Goal: Information Seeking & Learning: Compare options

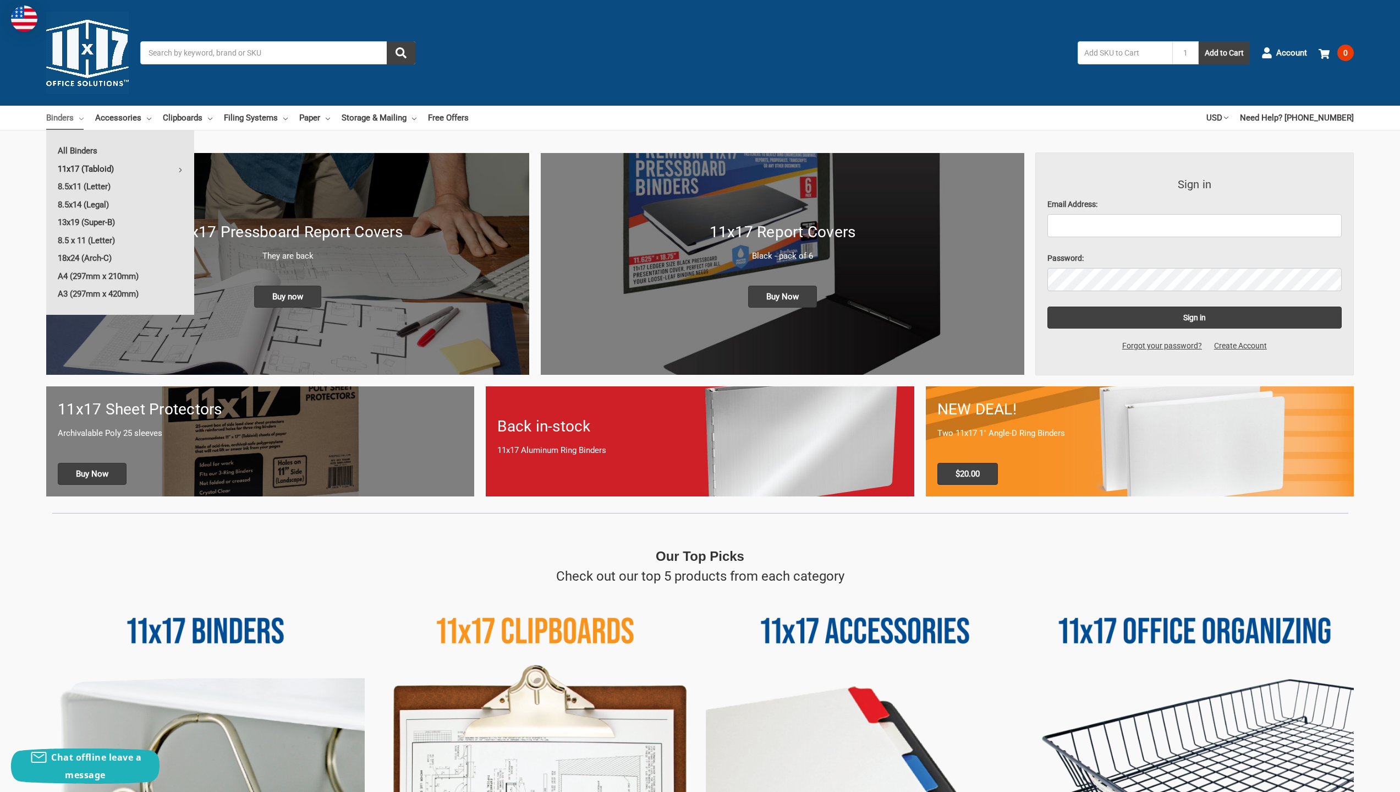
click at [76, 165] on link "11x17 (Tabloid)" at bounding box center [120, 169] width 148 height 18
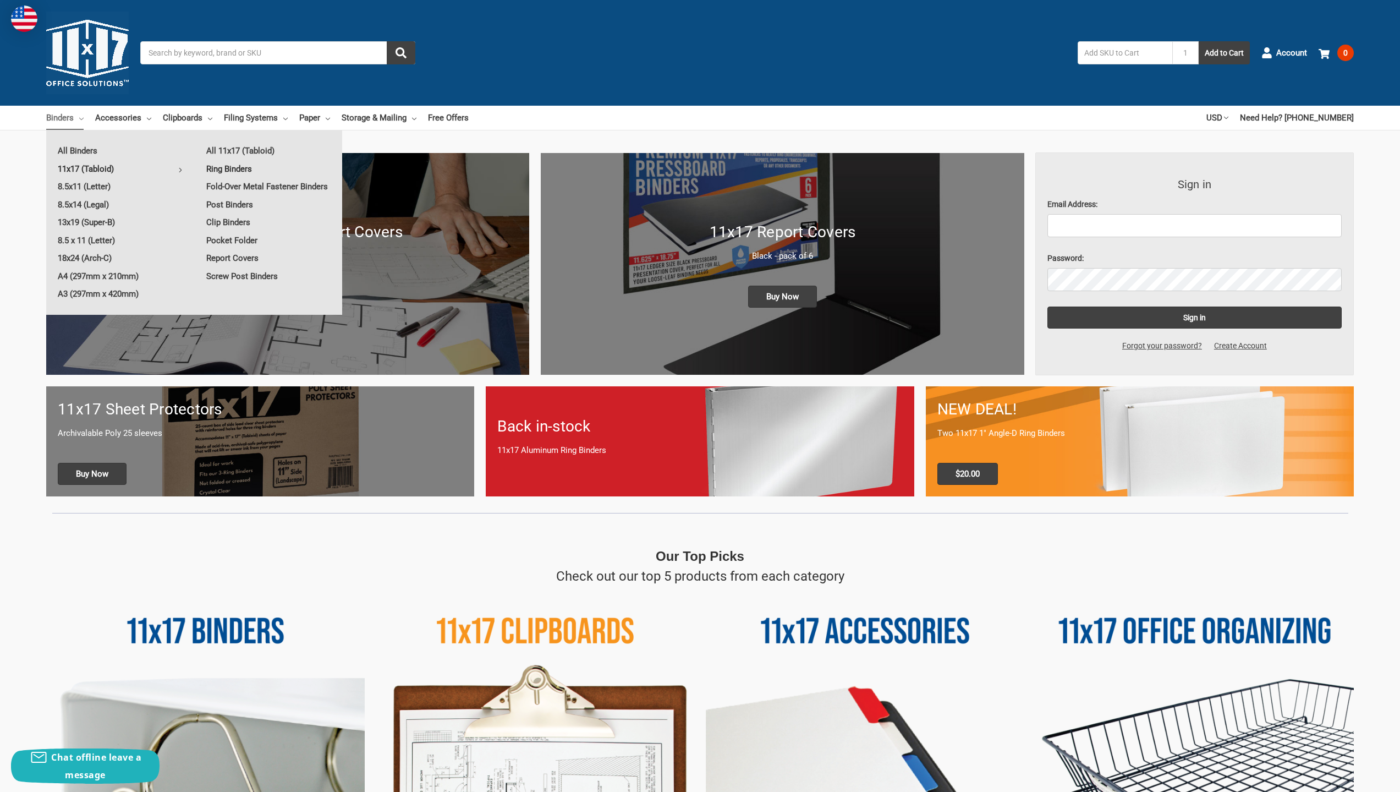
click at [247, 164] on link "Ring Binders" at bounding box center [268, 169] width 147 height 18
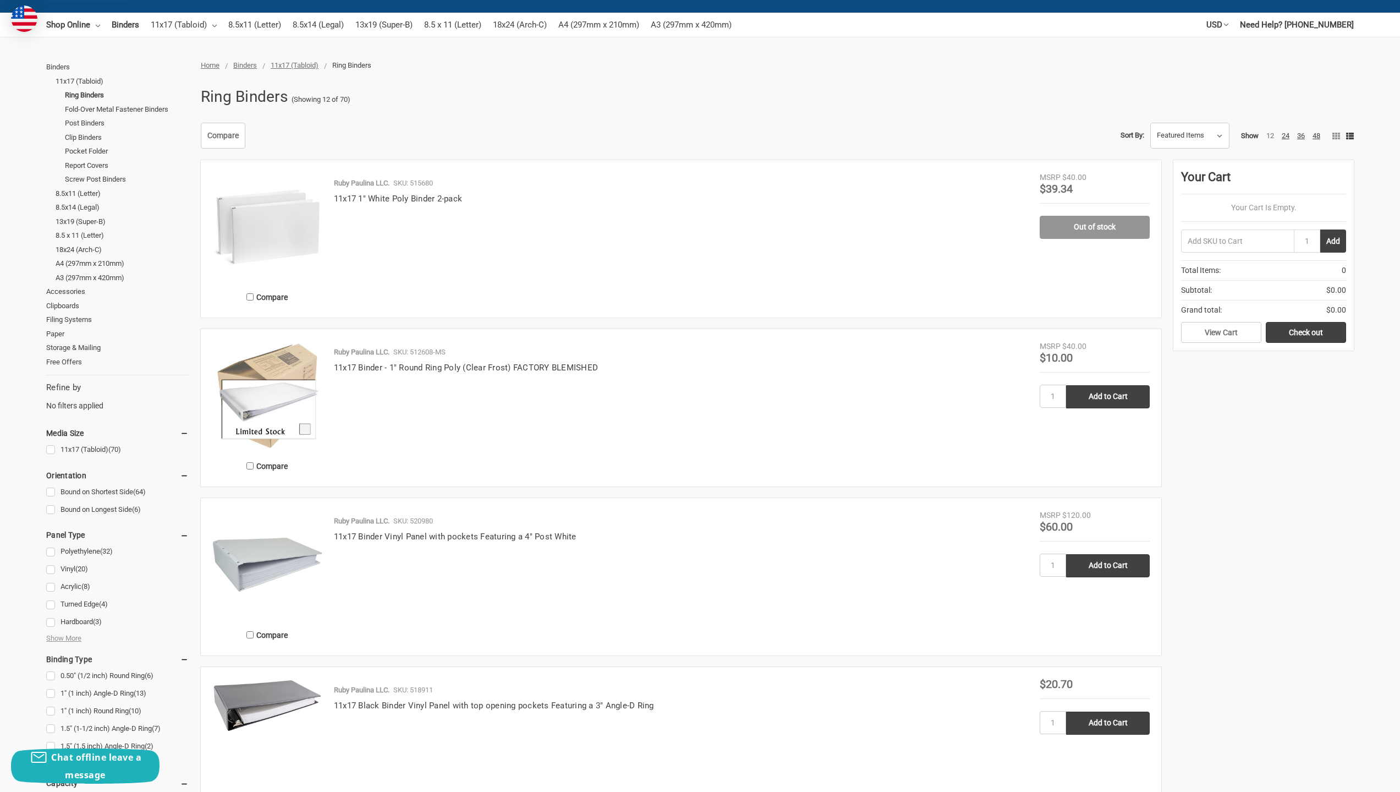
scroll to position [110, 0]
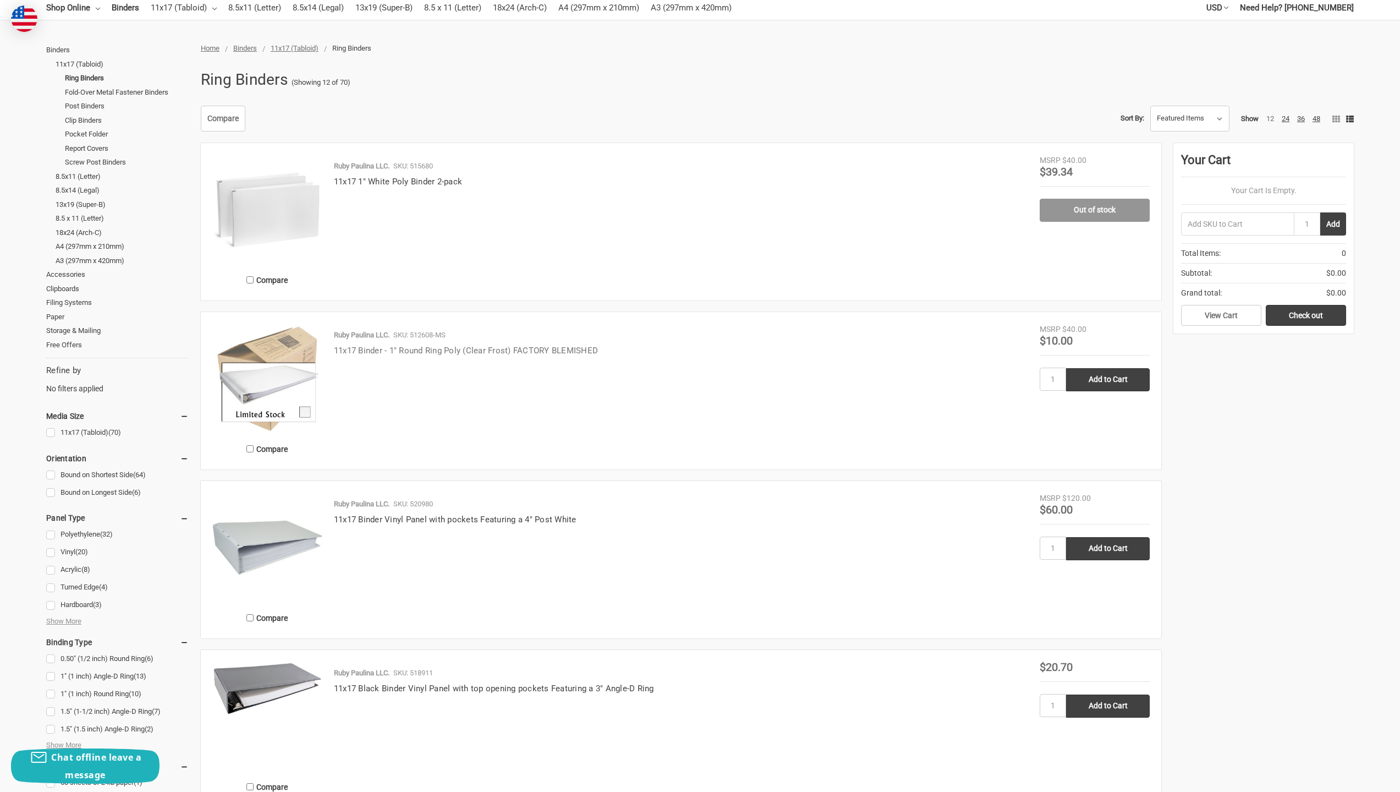
click at [439, 350] on link "11x17 Binder - 1" Round Ring Poly (Clear Frost) FACTORY BLEMISHED" at bounding box center [466, 350] width 264 height 10
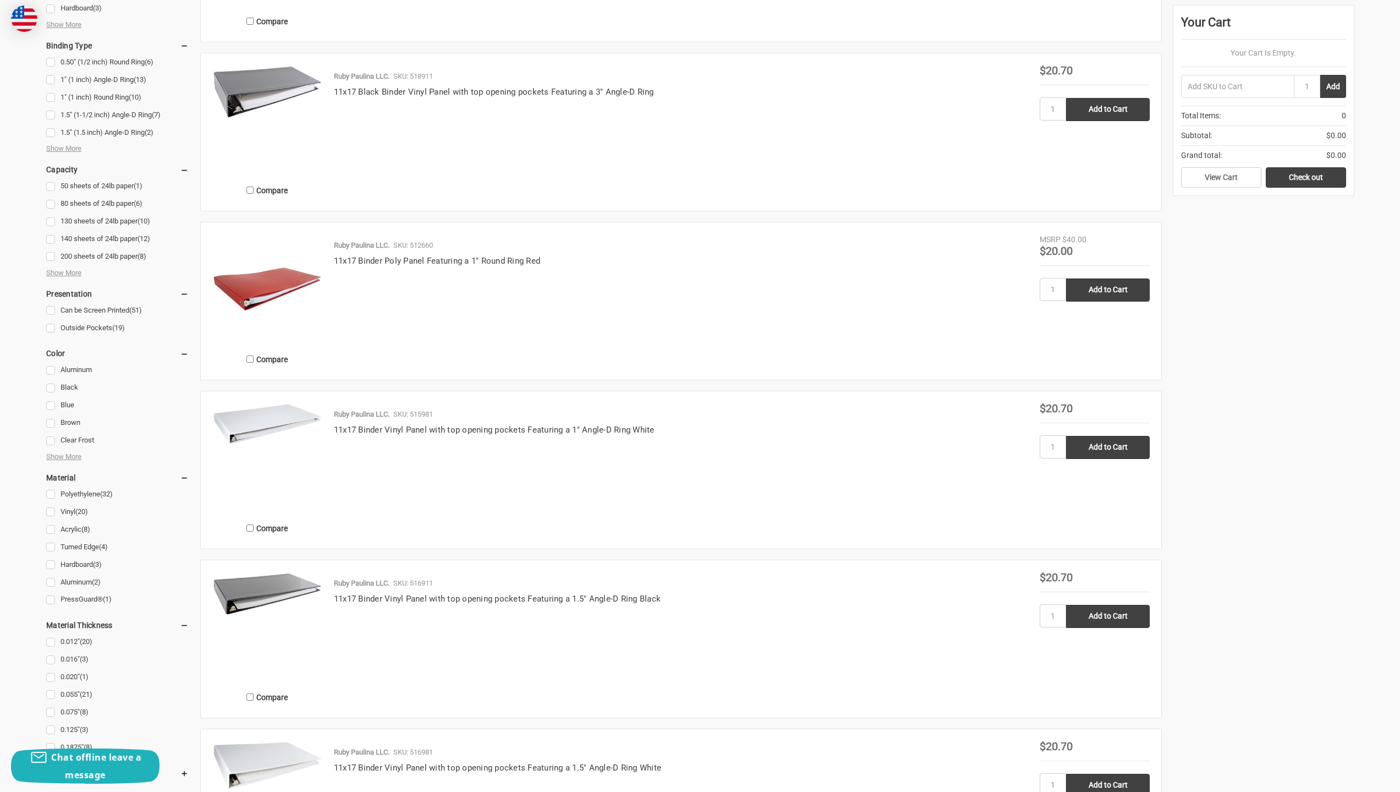
scroll to position [715, 0]
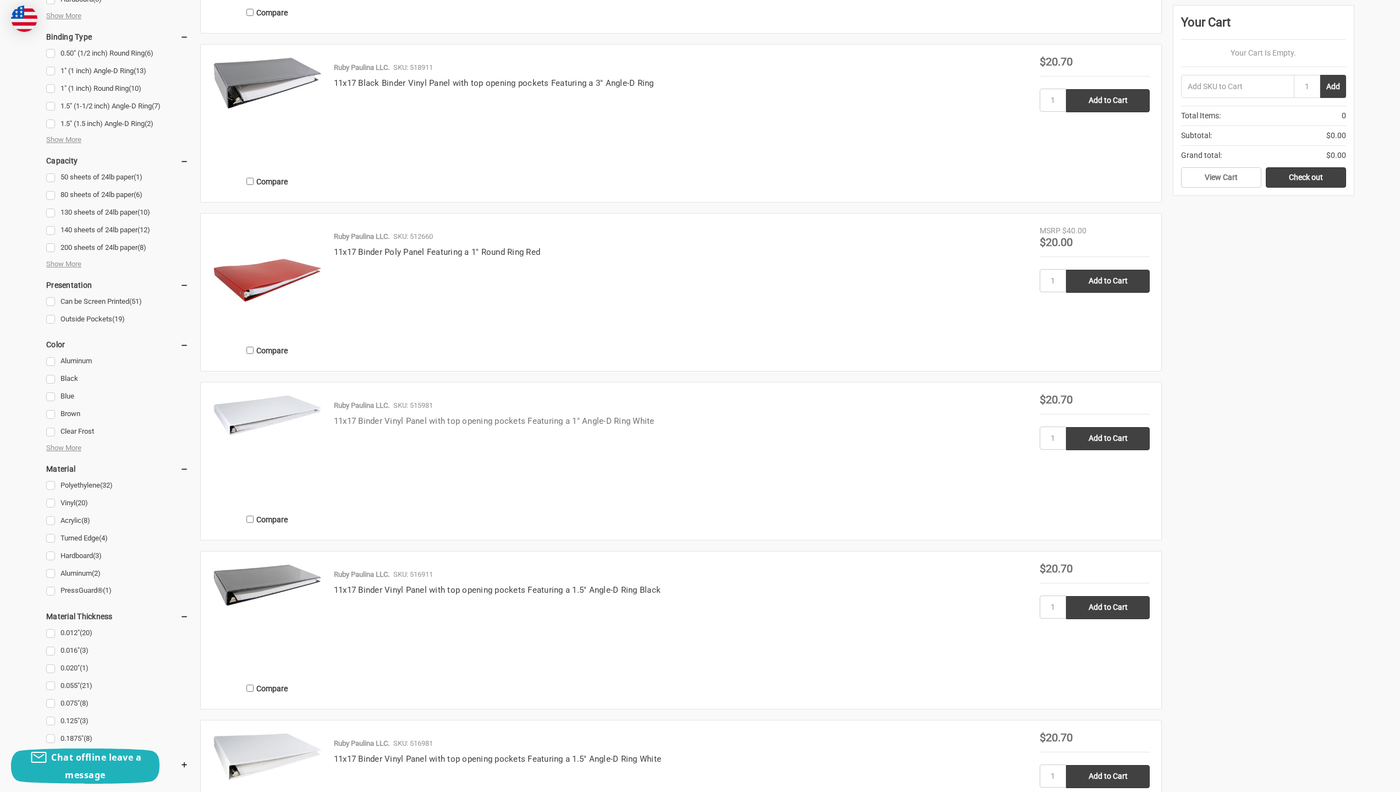
click at [403, 422] on link "11x17 Binder Vinyl Panel with top opening pockets Featuring a 1" Angle-D Ring W…" at bounding box center [494, 421] width 321 height 10
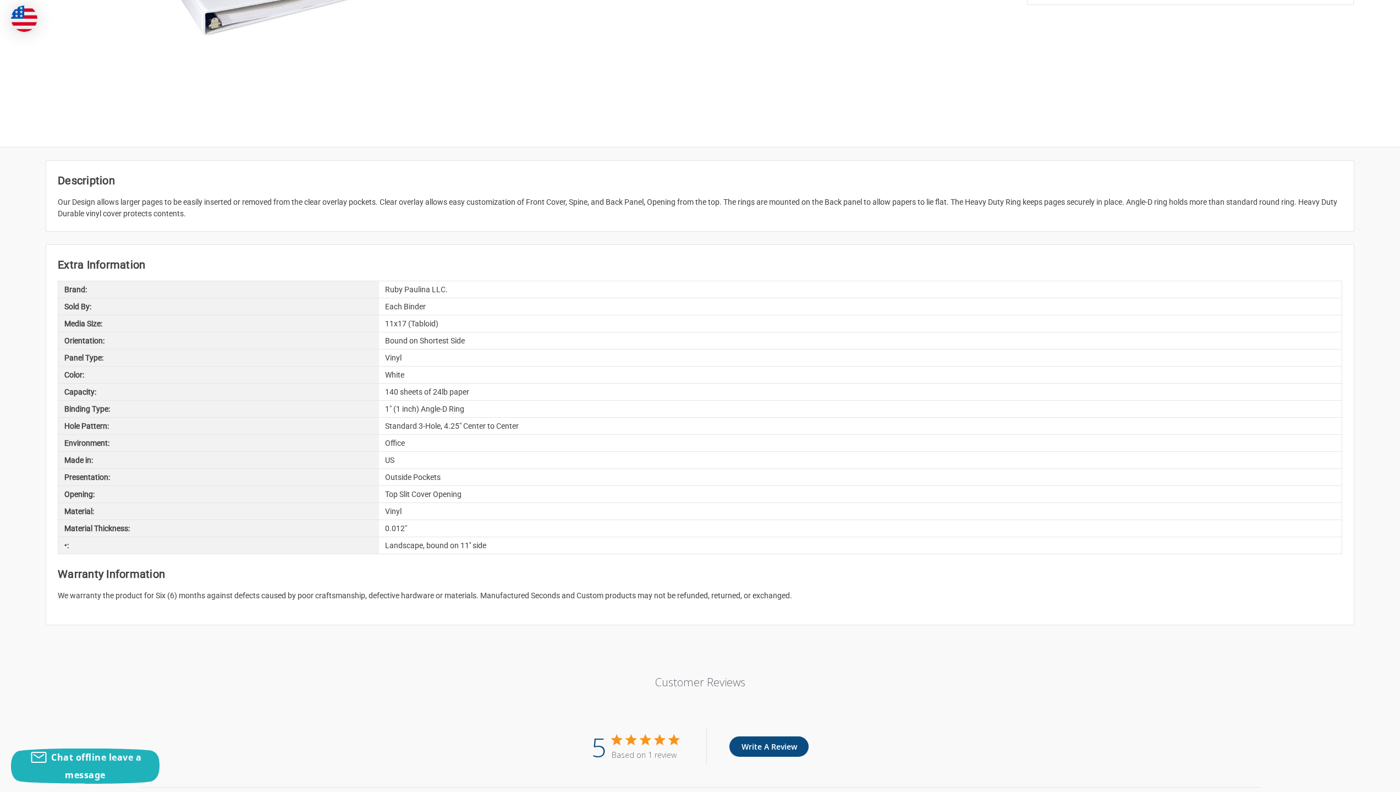
scroll to position [330, 0]
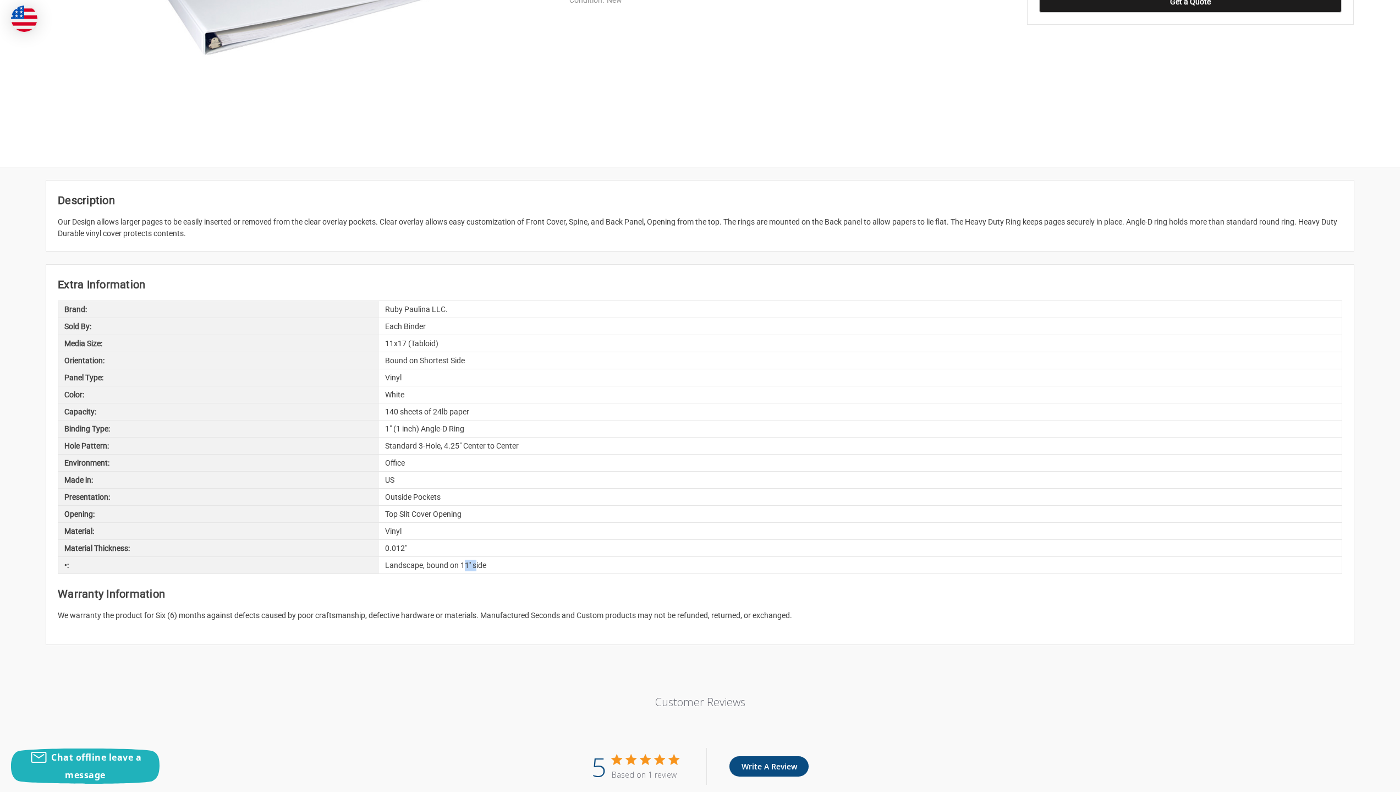
drag, startPoint x: 475, startPoint y: 566, endPoint x: 465, endPoint y: 567, distance: 10.0
click at [465, 567] on div "Landscape, bound on 11'' side" at bounding box center [860, 565] width 963 height 17
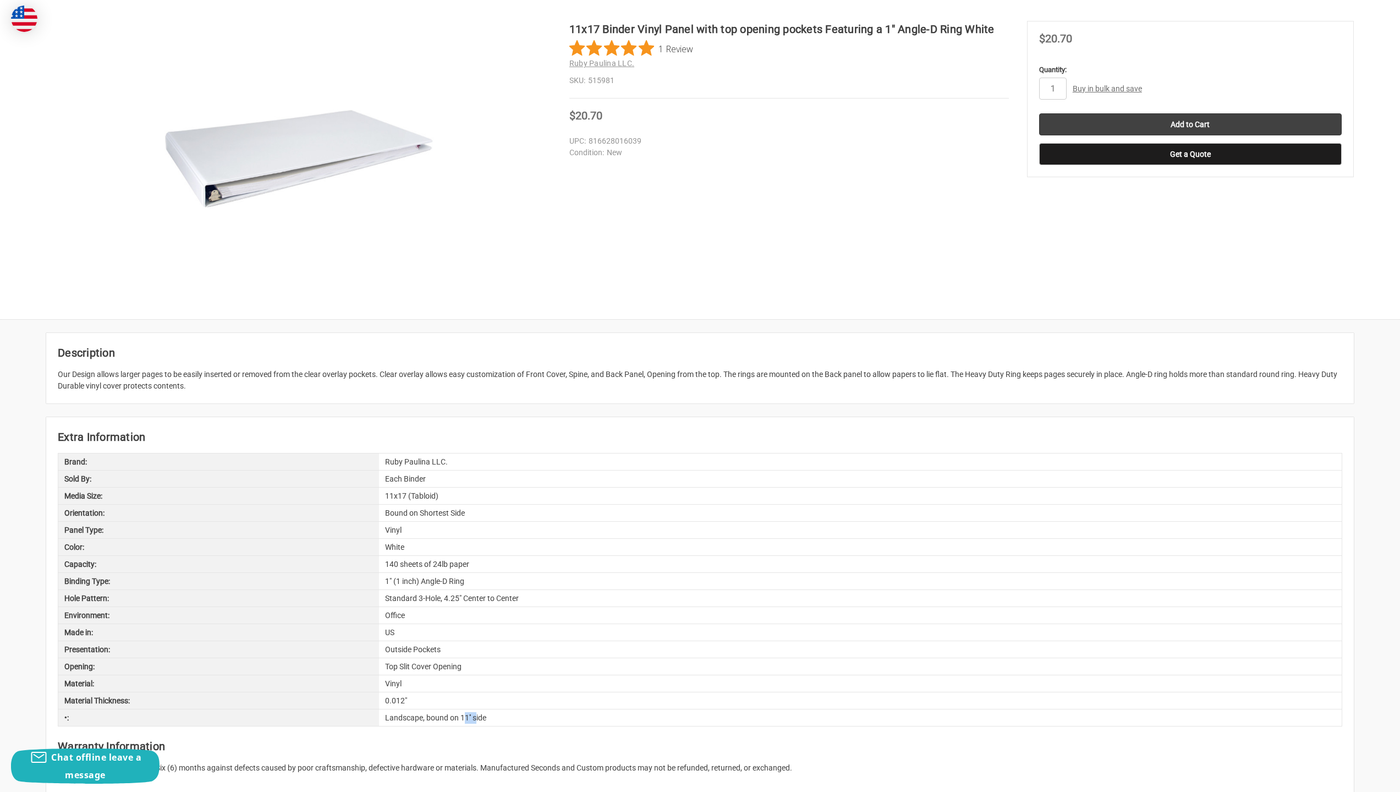
scroll to position [55, 0]
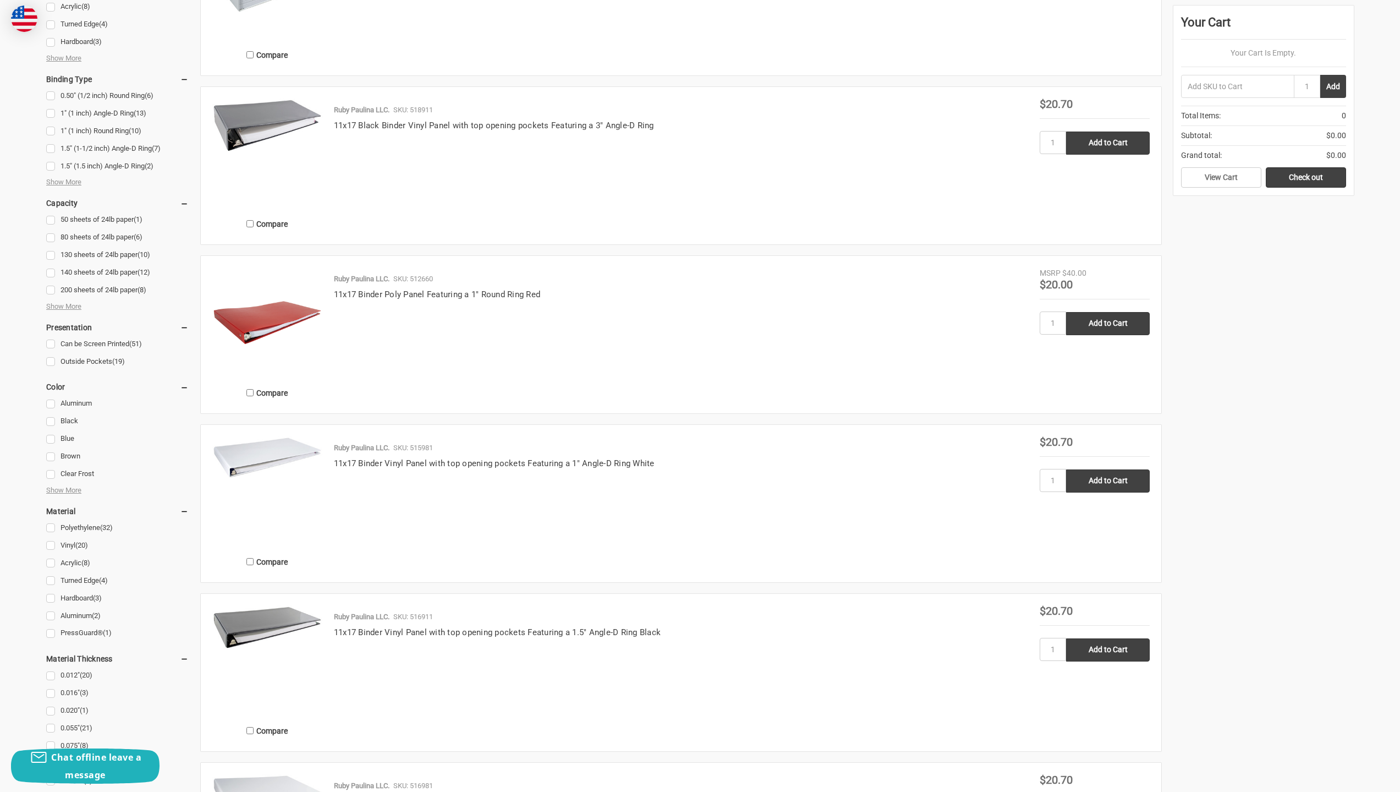
scroll to position [660, 0]
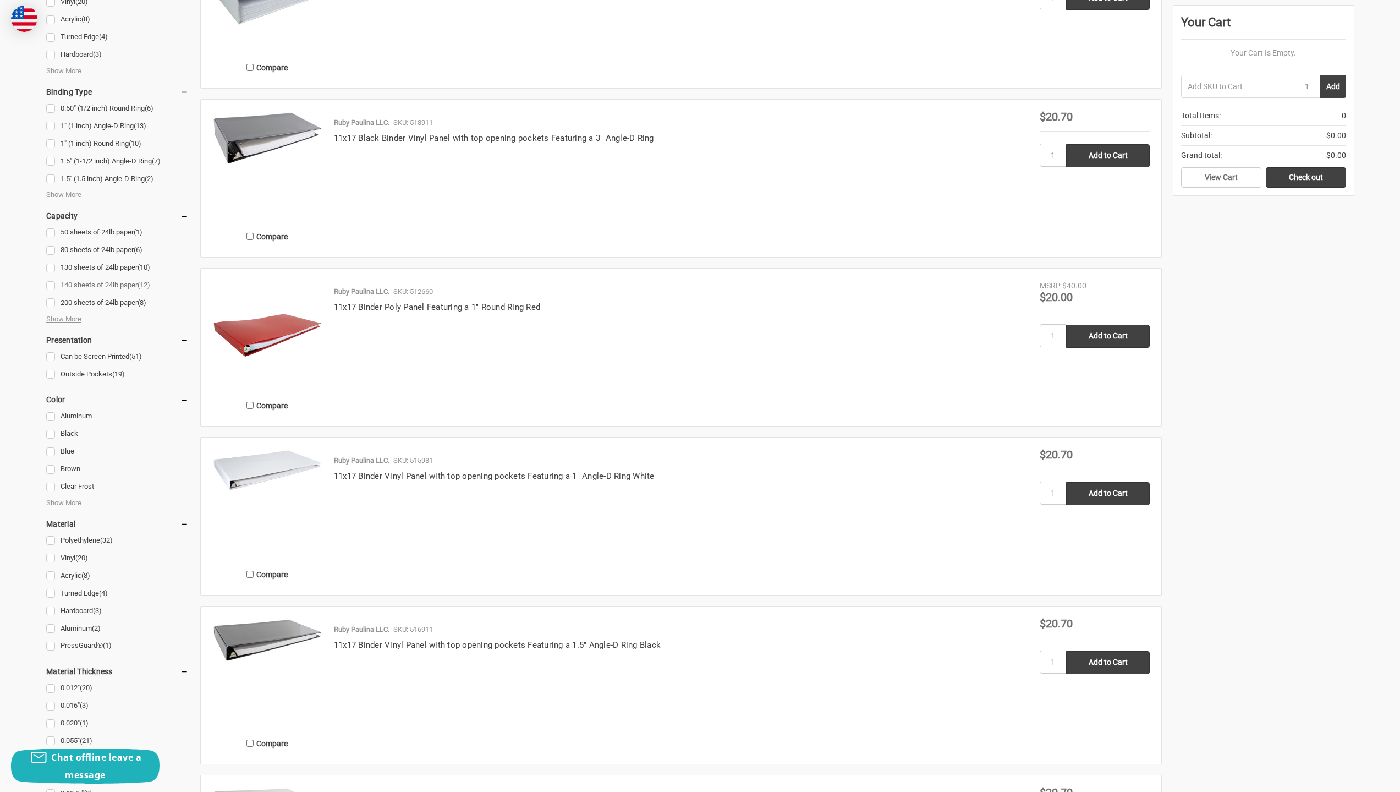
click at [50, 289] on link "140 sheets of 24lb paper (12)" at bounding box center [117, 285] width 142 height 15
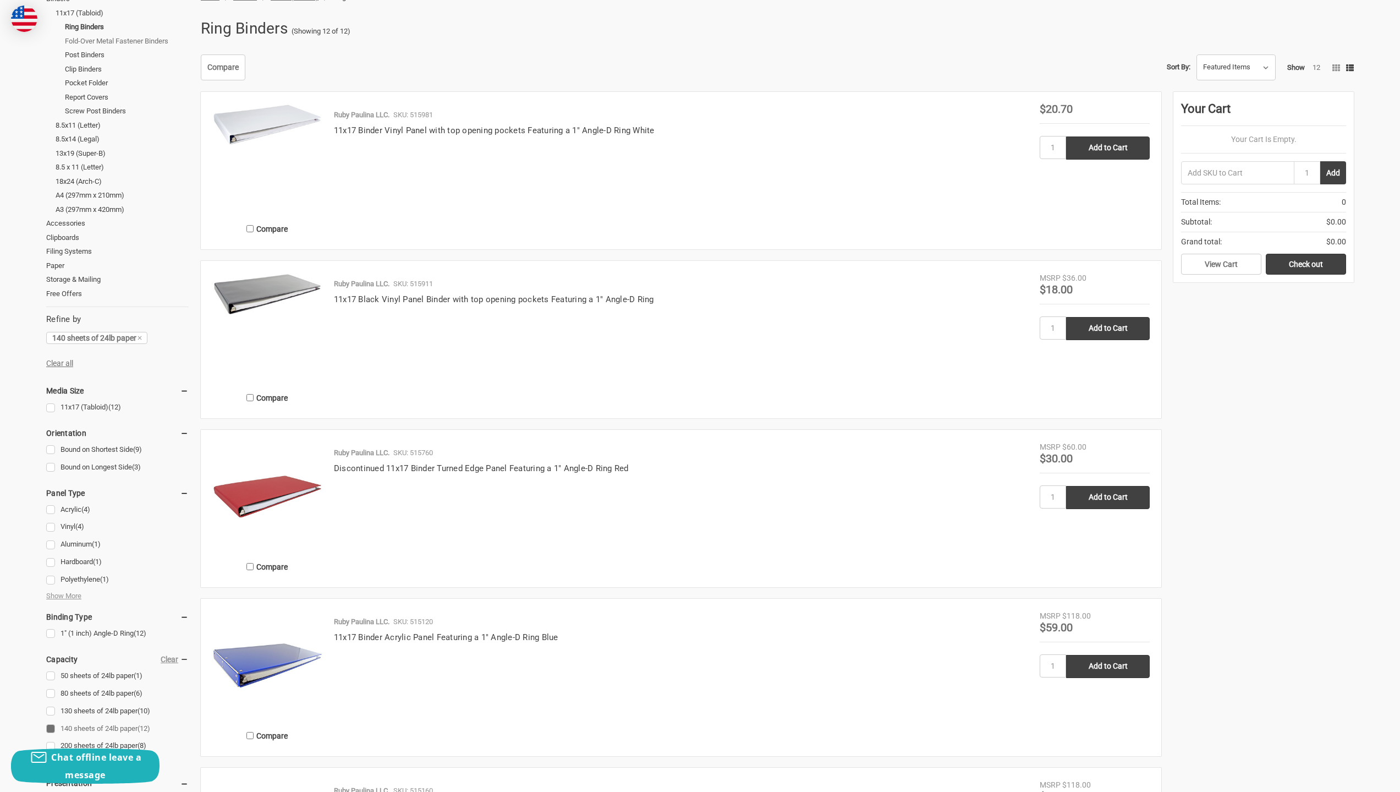
scroll to position [165, 0]
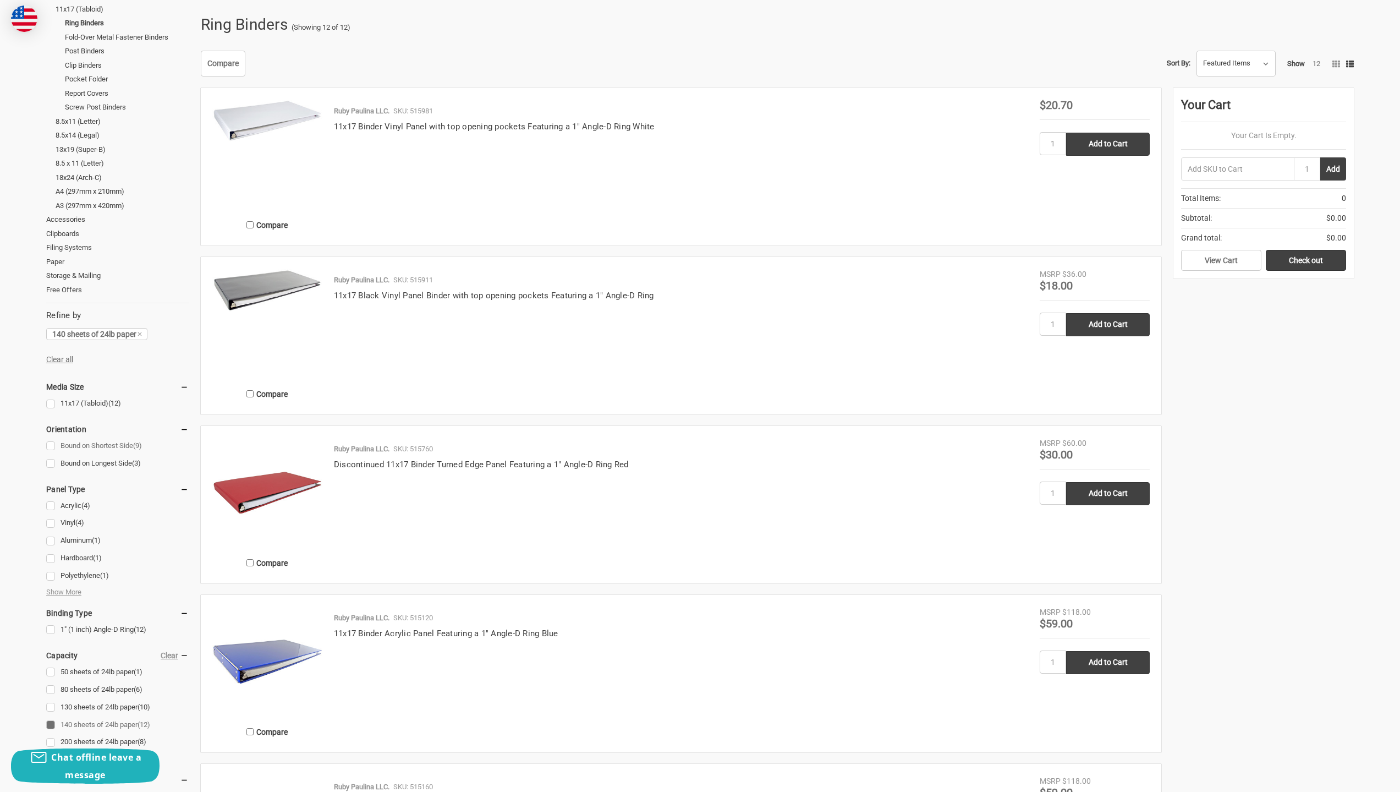
click at [52, 445] on link "Bound on Shortest Side (9)" at bounding box center [117, 445] width 142 height 15
